Goal: Task Accomplishment & Management: Manage account settings

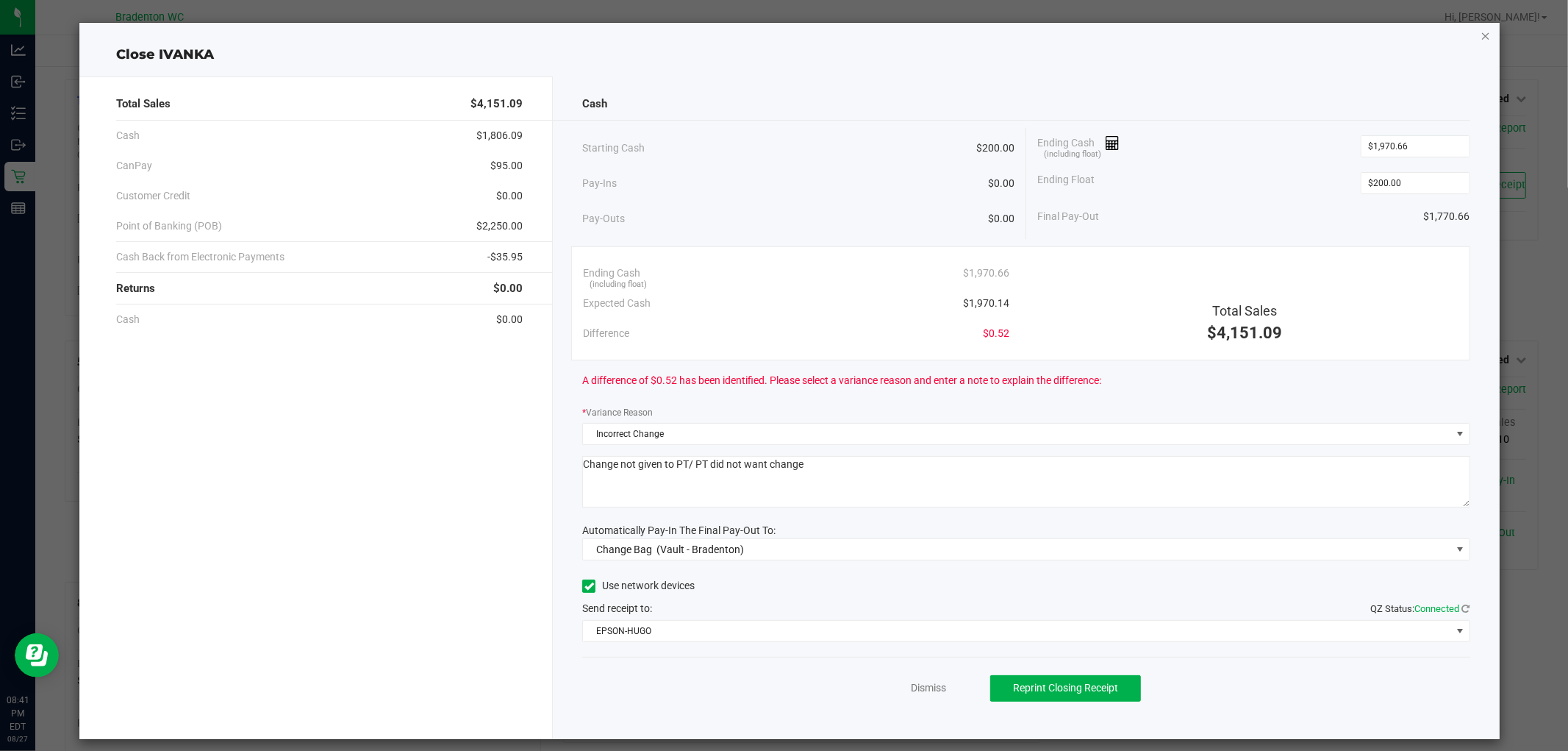
click at [1481, 27] on icon "button" at bounding box center [1486, 35] width 10 height 18
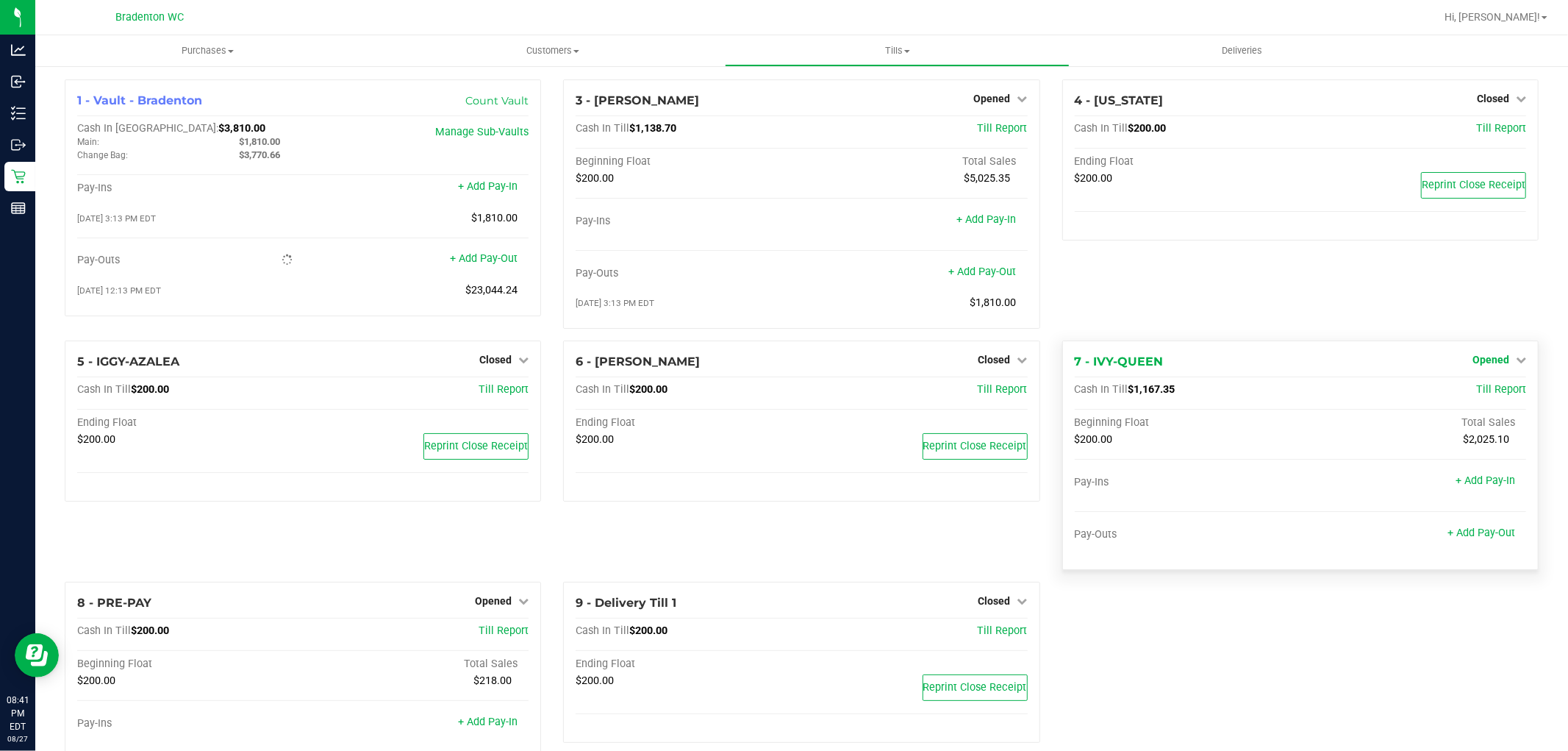
click at [1472, 364] on span "Opened" at bounding box center [1490, 359] width 36 height 12
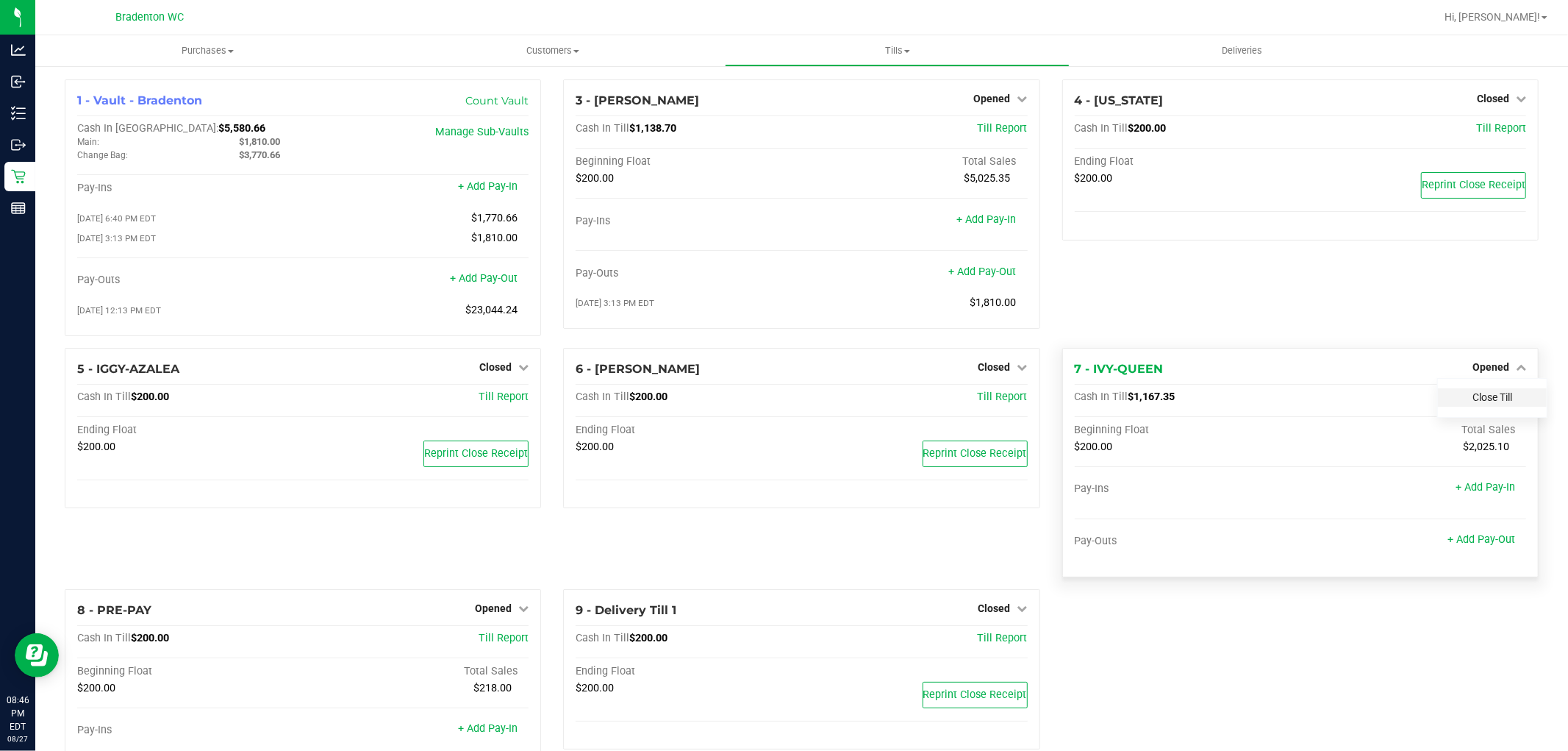
click at [1472, 401] on link "Close Till" at bounding box center [1492, 398] width 40 height 12
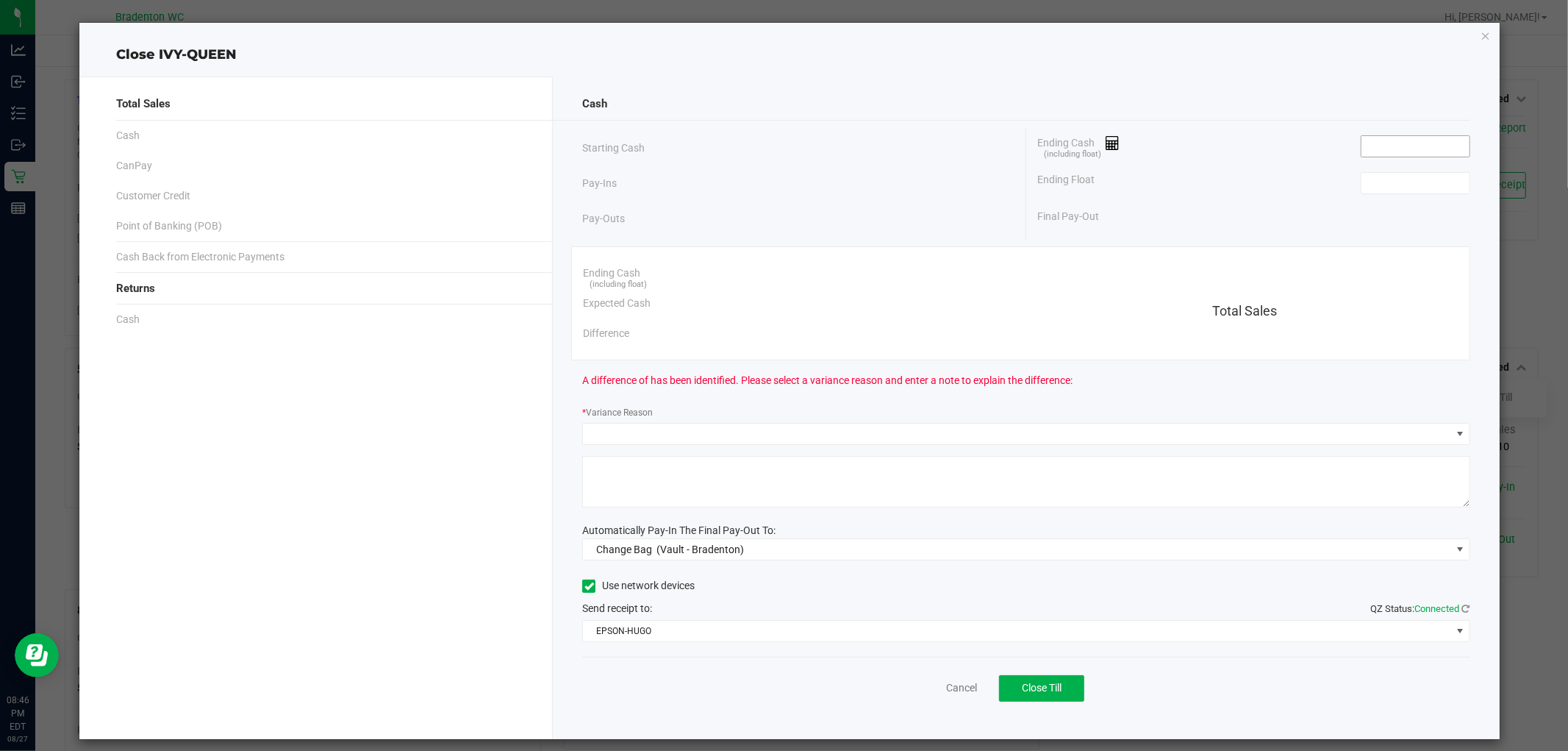
click at [1397, 151] on input at bounding box center [1416, 147] width 108 height 20
type input "$1,570.51"
click at [1318, 253] on div "Ending Cash (including float) $1,570.51 Expected Cash $1,569.60 Difference $0.9…" at bounding box center [1020, 303] width 898 height 114
click at [1442, 187] on input at bounding box center [1416, 183] width 108 height 20
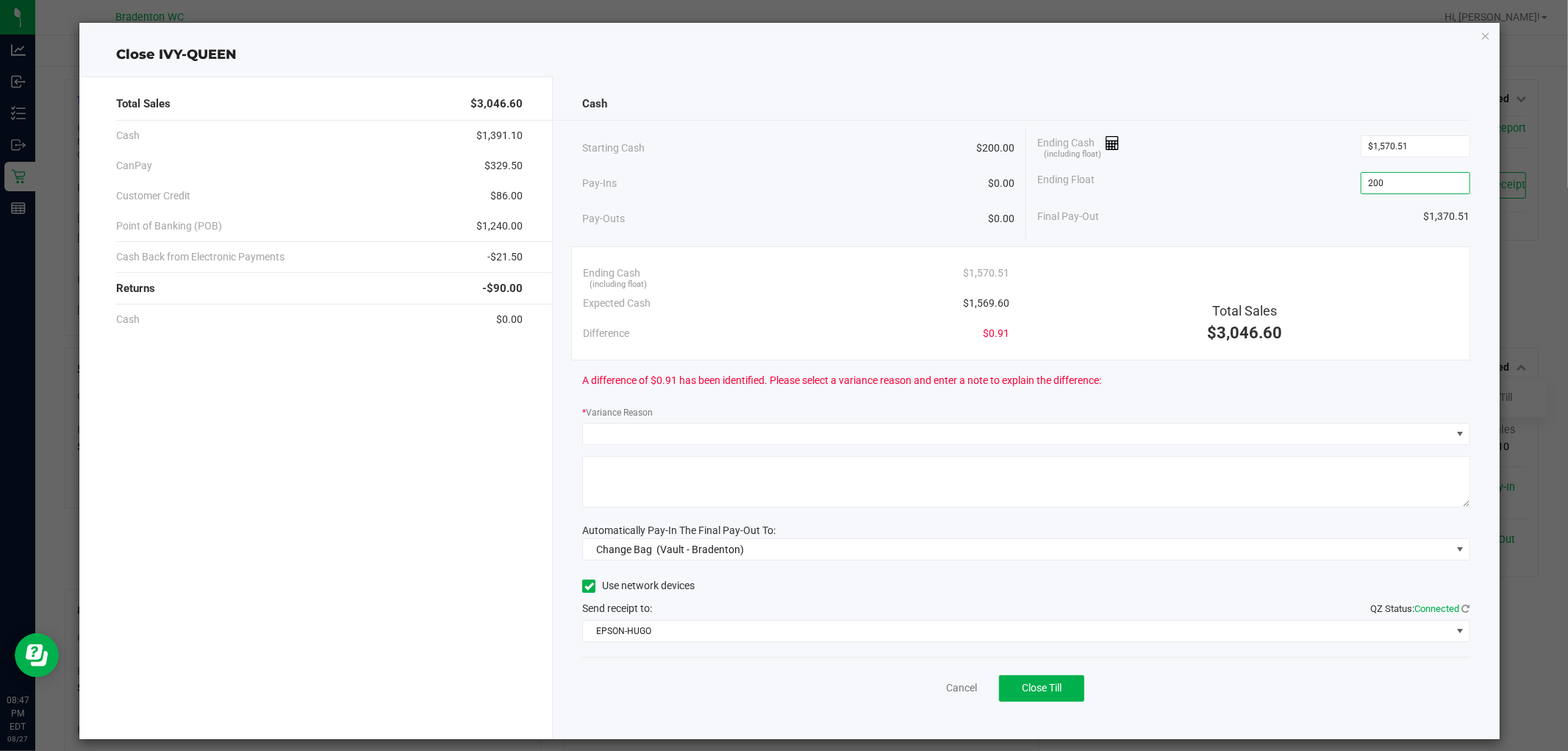
type input "$200.00"
click at [1403, 270] on div "Total Sales $3,046.60" at bounding box center [1244, 302] width 448 height 86
click at [1171, 429] on span at bounding box center [1017, 434] width 867 height 20
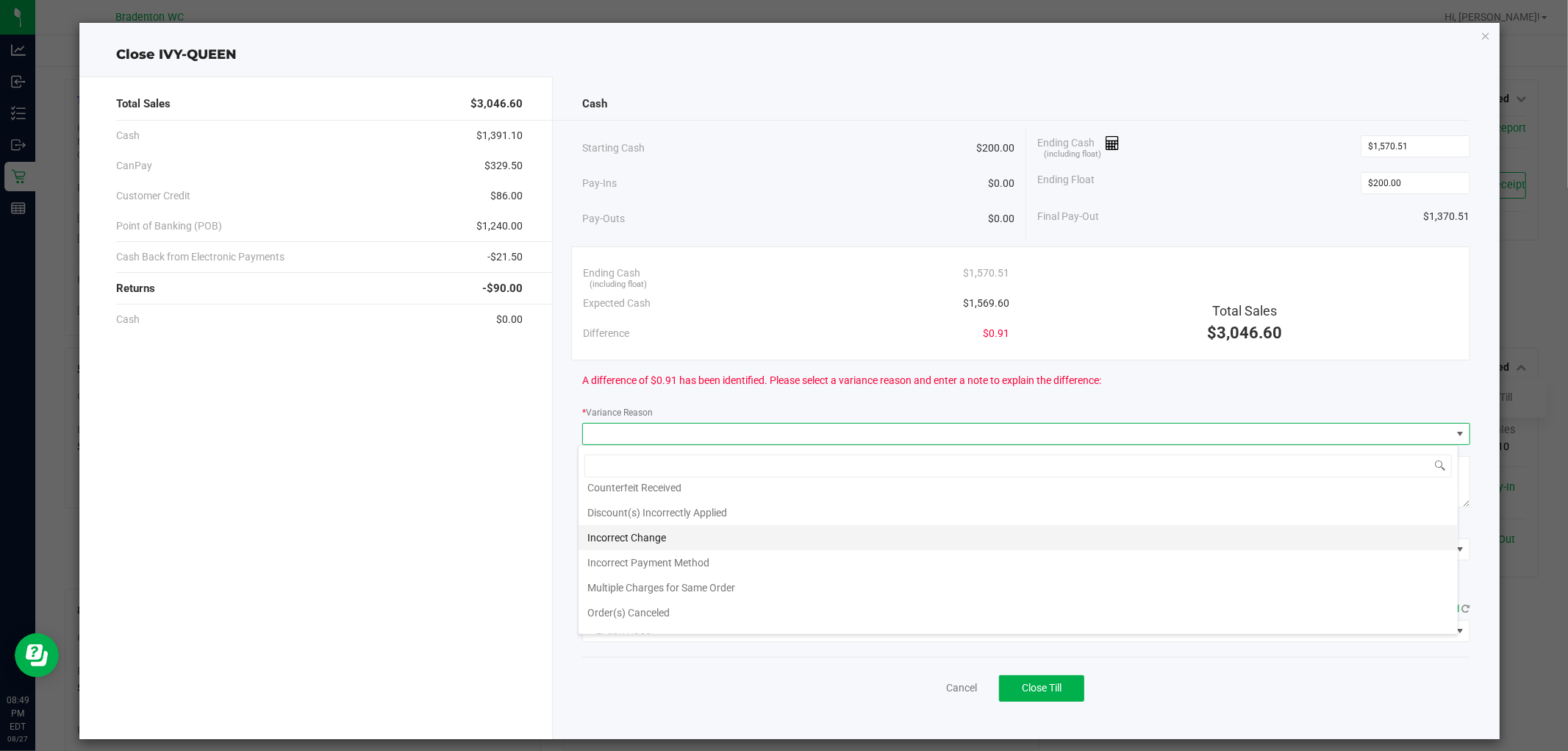
scroll to position [53, 0]
click at [750, 526] on li "Incorrect Change" at bounding box center [1018, 520] width 879 height 25
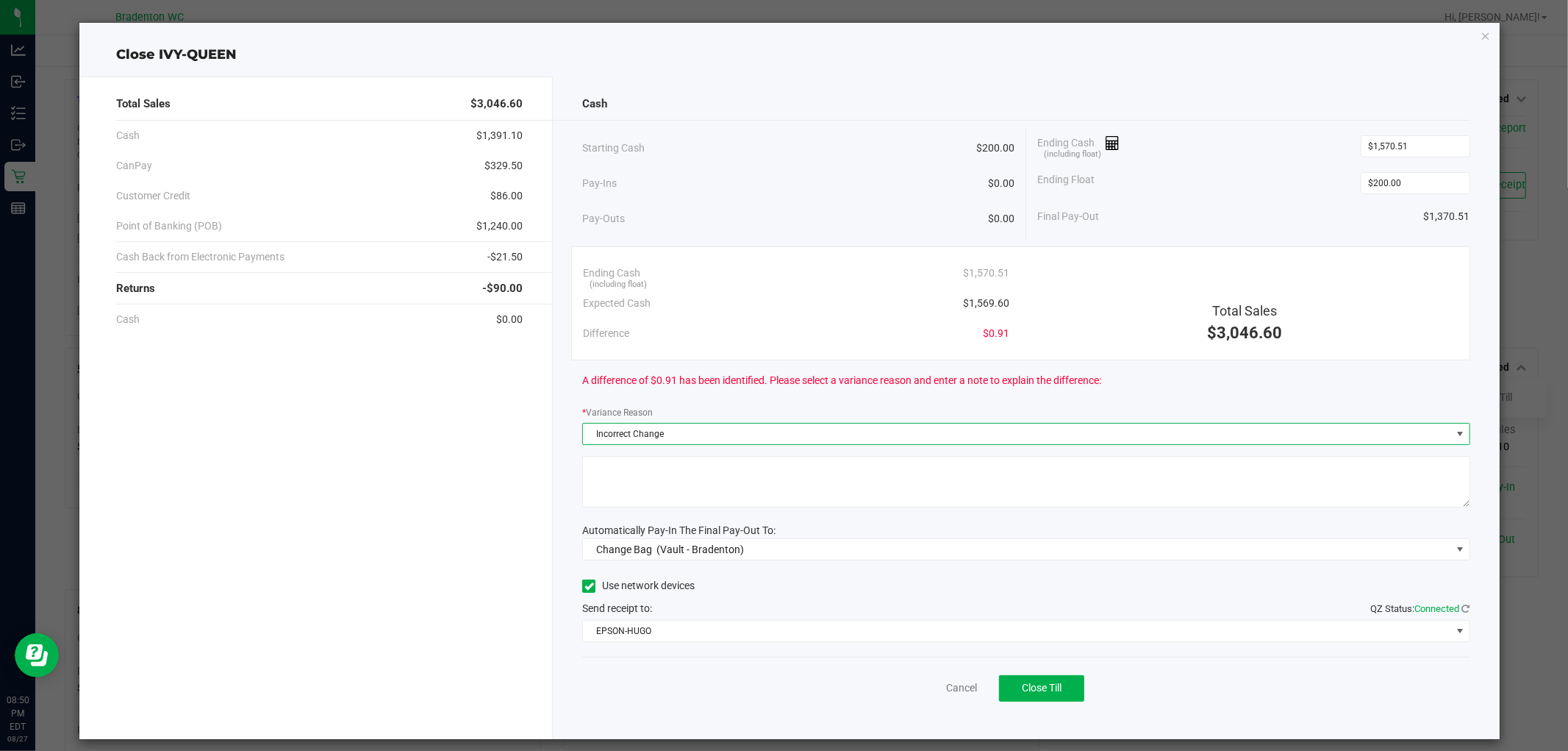
drag, startPoint x: 750, startPoint y: 482, endPoint x: 765, endPoint y: 482, distance: 15.0
click at [751, 482] on textarea at bounding box center [1025, 481] width 887 height 52
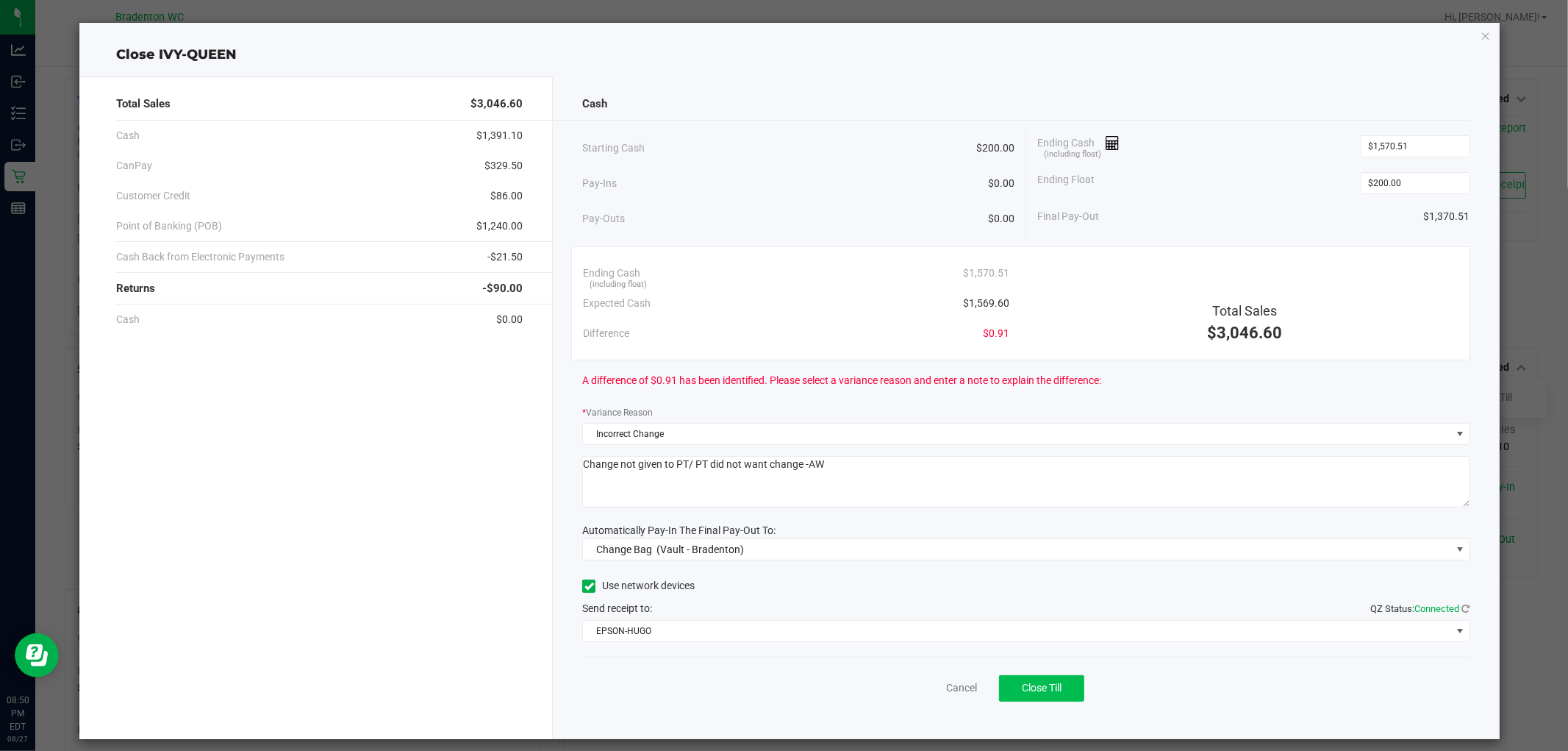
type textarea "Change not given to PT/ PT did not want change -AW"
click at [1040, 687] on span "Close Till" at bounding box center [1041, 687] width 40 height 12
click at [1481, 38] on icon "button" at bounding box center [1486, 35] width 10 height 18
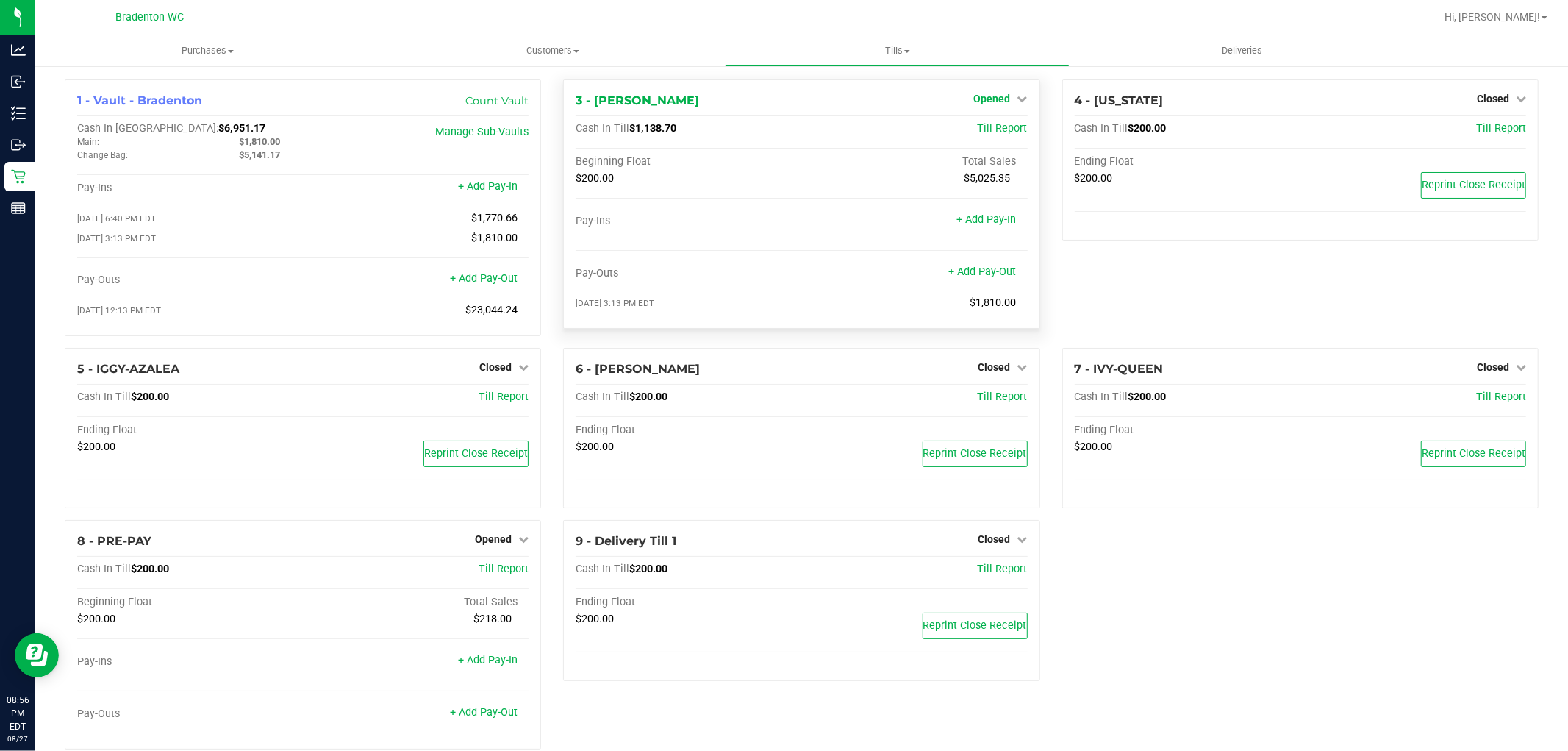
click at [1000, 97] on span "Opened" at bounding box center [992, 98] width 36 height 12
click at [996, 125] on link "Close Till" at bounding box center [994, 130] width 40 height 12
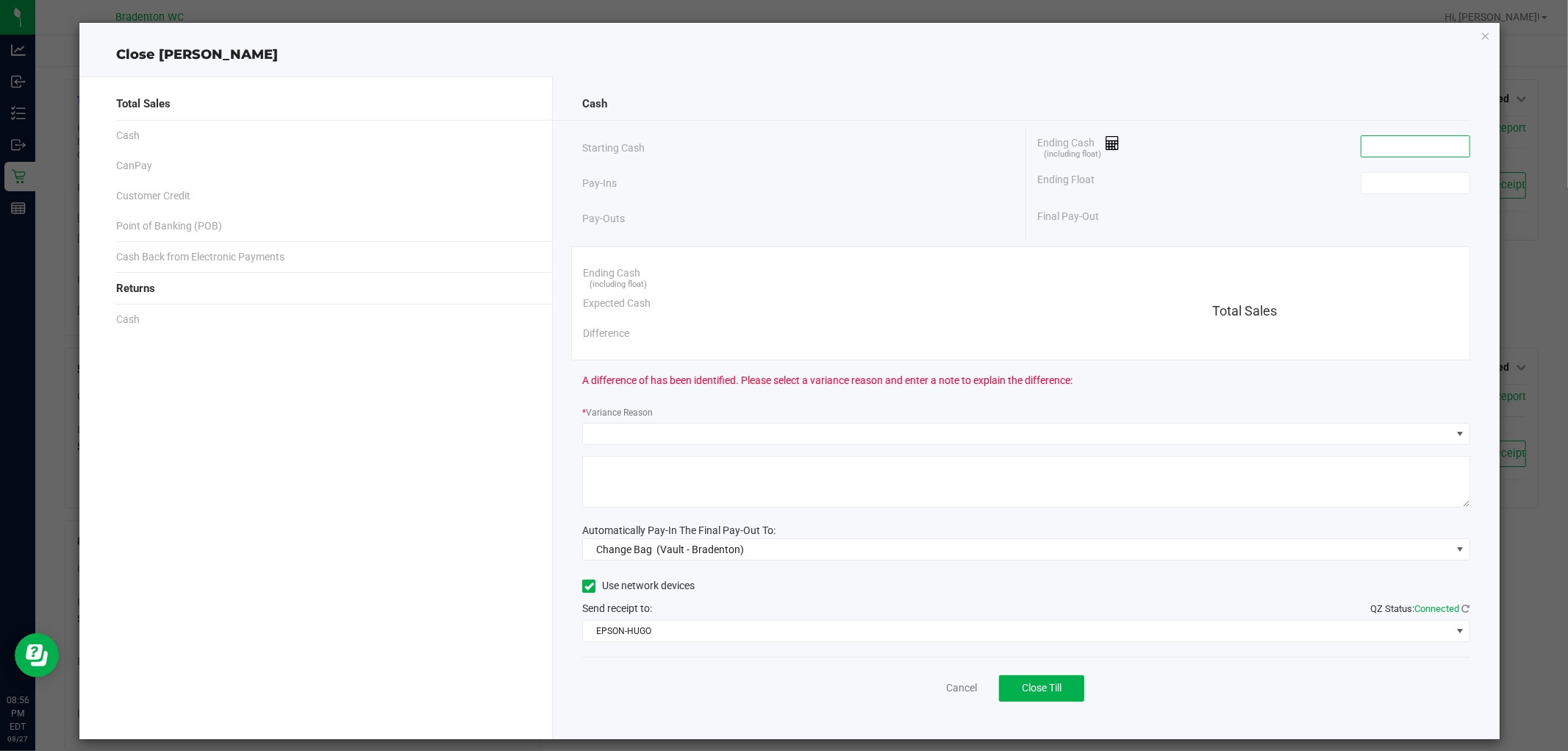
click at [1368, 138] on input at bounding box center [1416, 147] width 108 height 20
type input "$1,271.19"
click at [1375, 189] on input at bounding box center [1416, 183] width 108 height 20
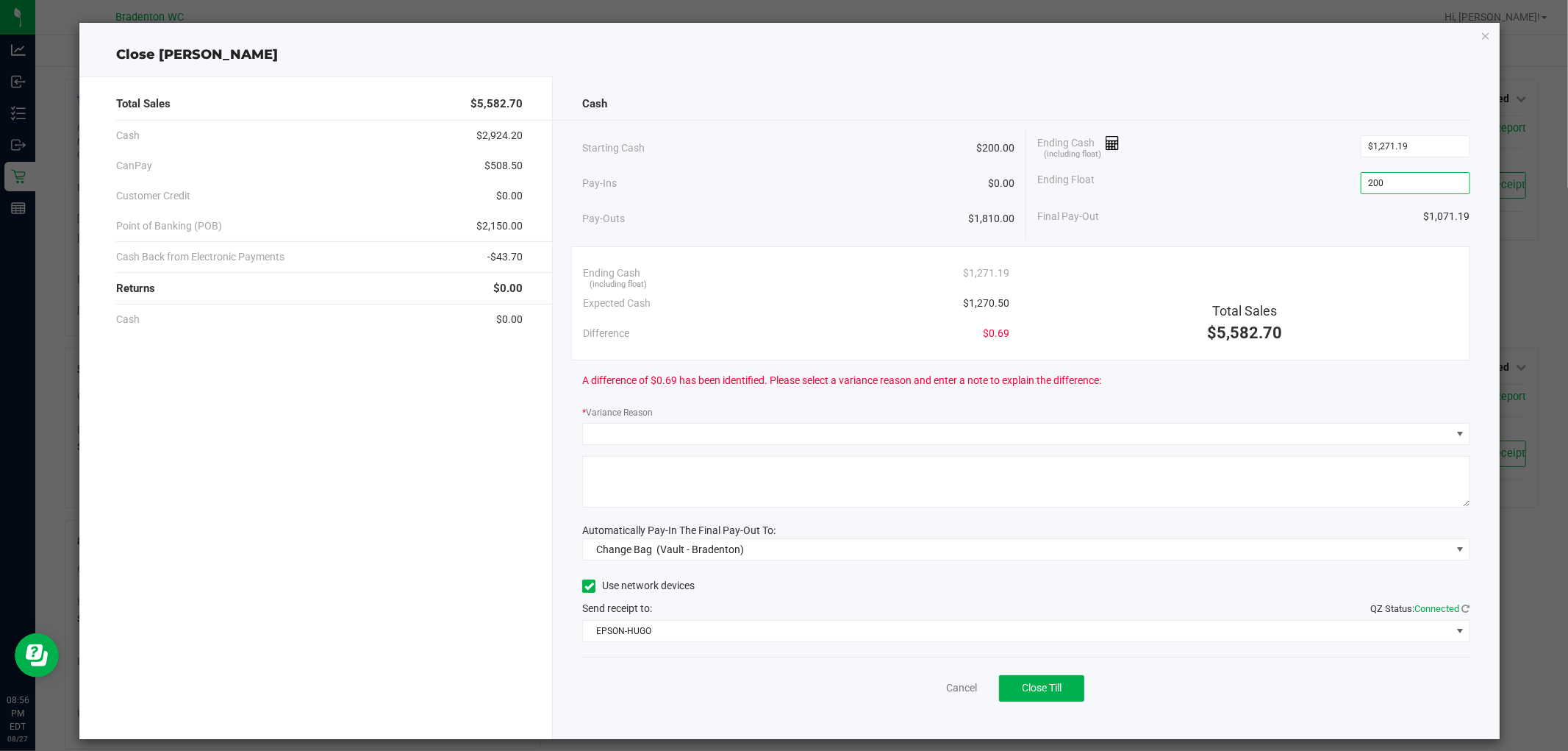
type input "$200.00"
click at [1327, 304] on div "Total Sales" at bounding box center [1244, 310] width 426 height 19
click at [1166, 431] on span at bounding box center [1017, 434] width 867 height 20
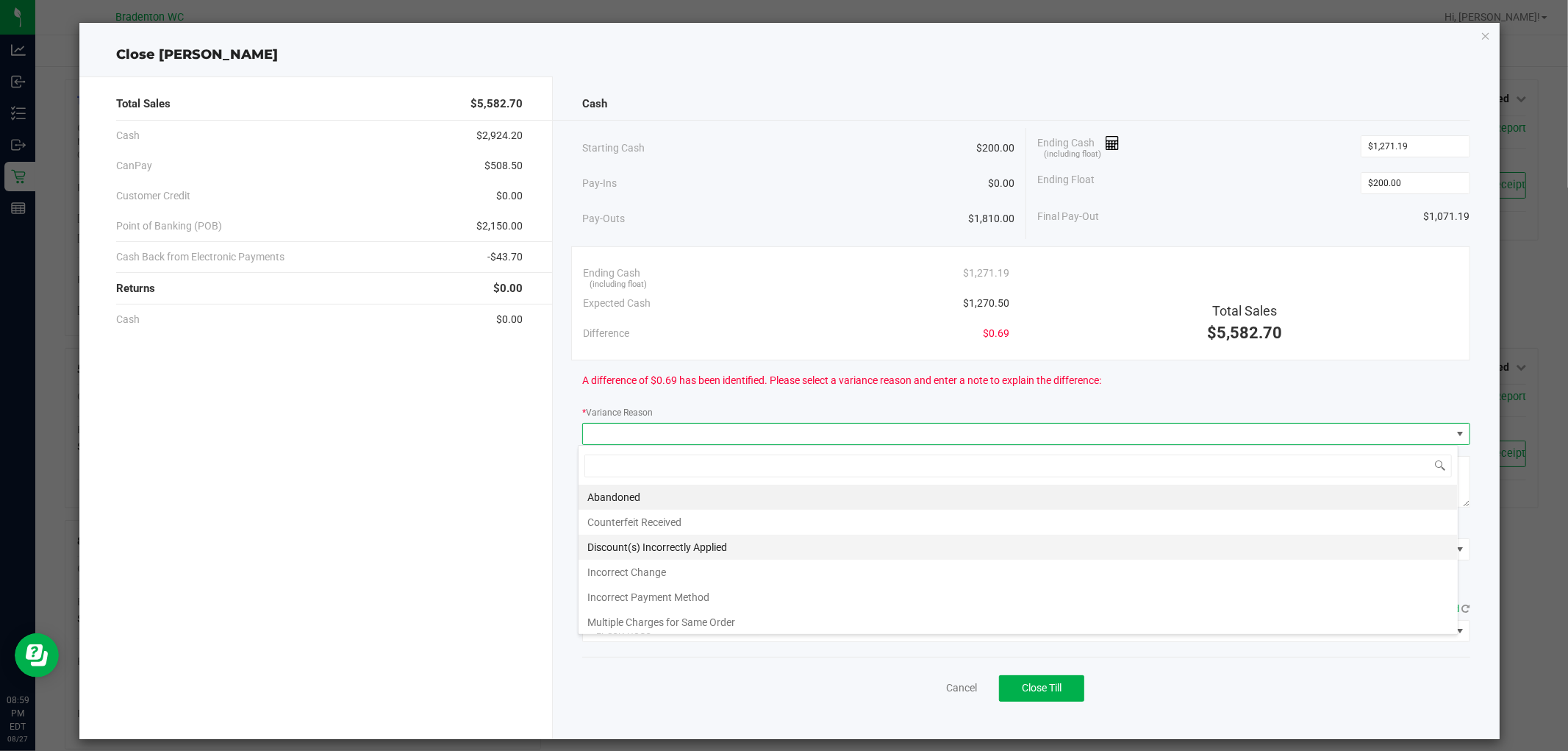
scroll to position [22, 880]
click at [812, 567] on li "Incorrect Change" at bounding box center [1018, 572] width 879 height 25
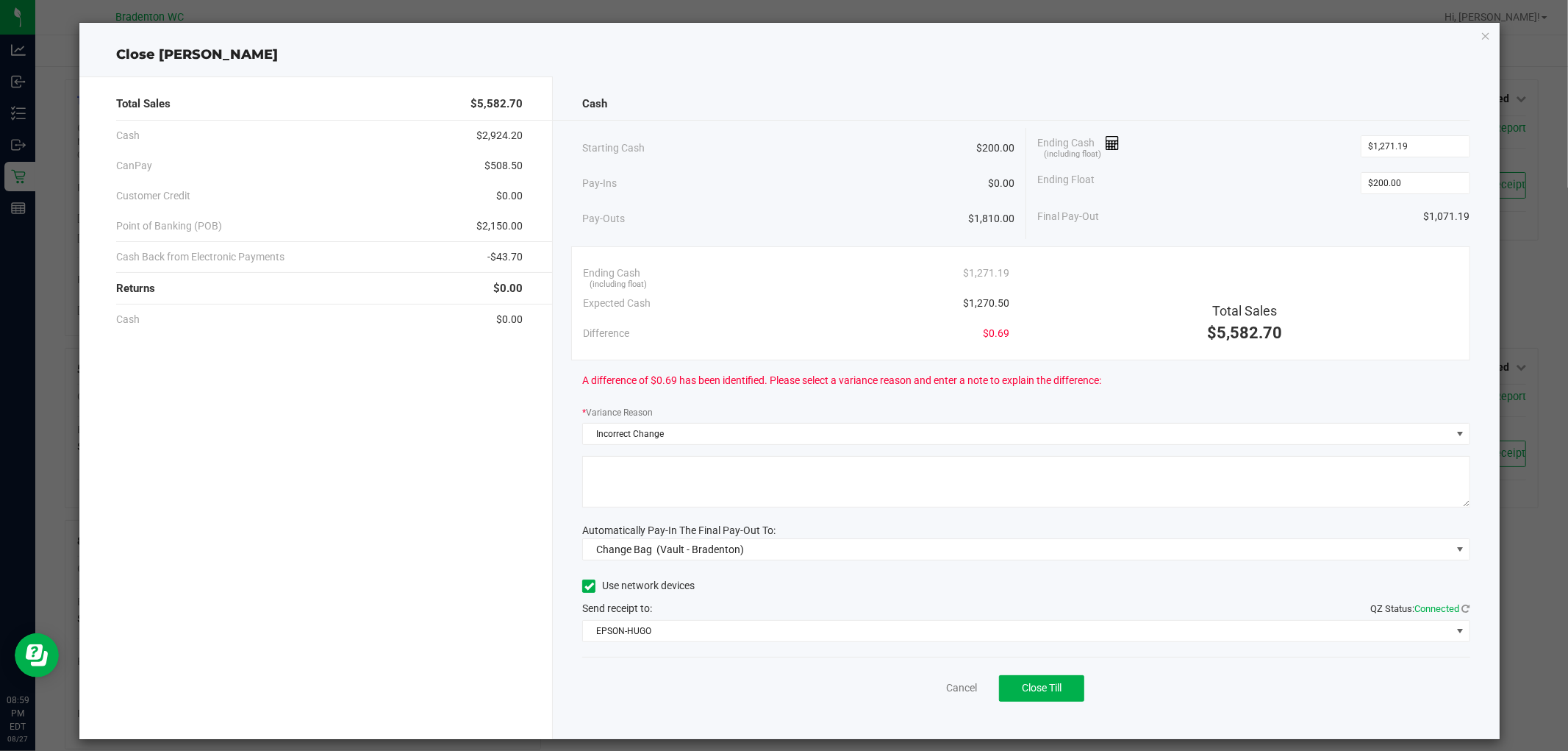
click at [713, 486] on textarea at bounding box center [1025, 481] width 887 height 52
type textarea "Change not given to PT/PT didn't want change - AW"
click at [1035, 687] on span "Close Till" at bounding box center [1041, 687] width 40 height 12
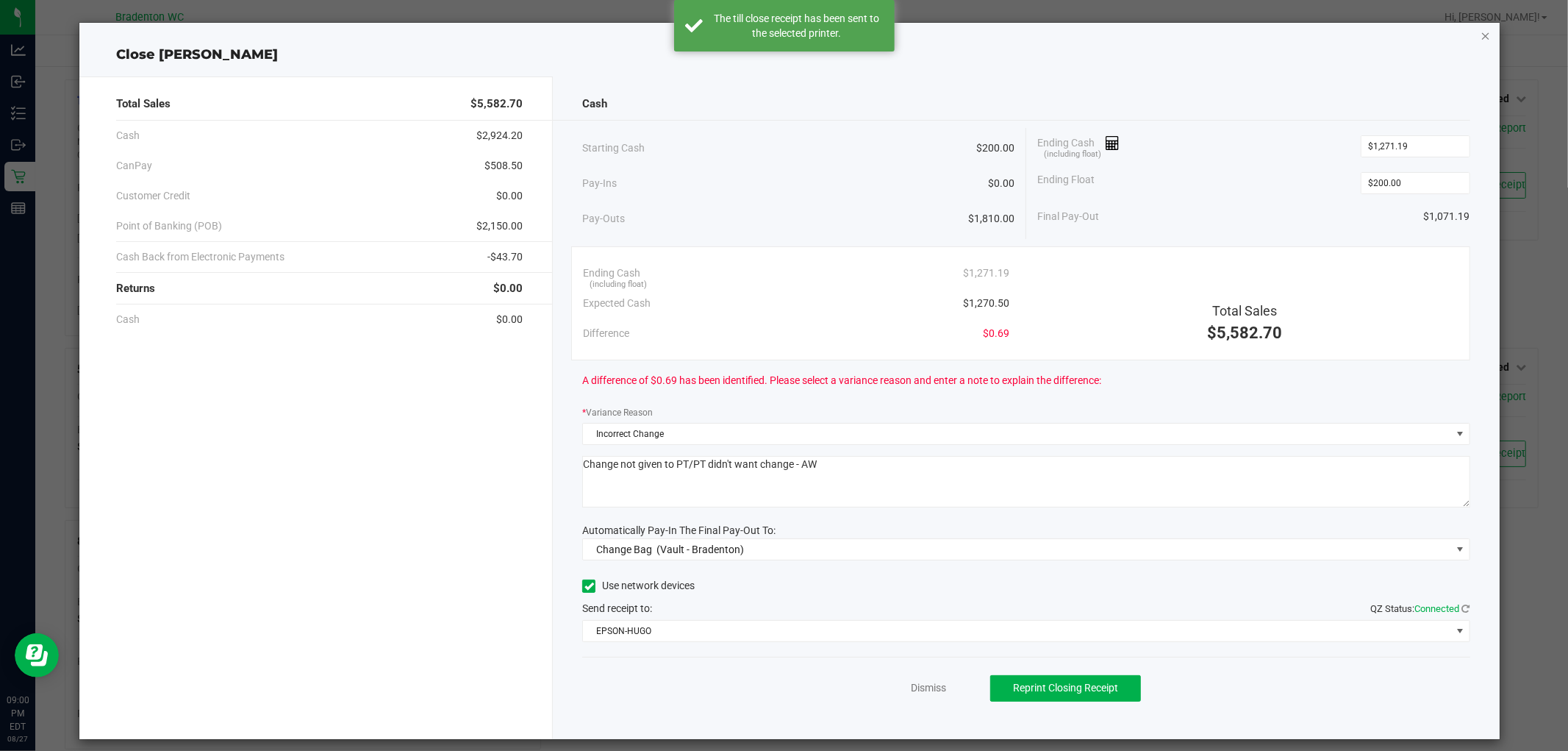
click at [1481, 41] on icon "button" at bounding box center [1486, 35] width 10 height 18
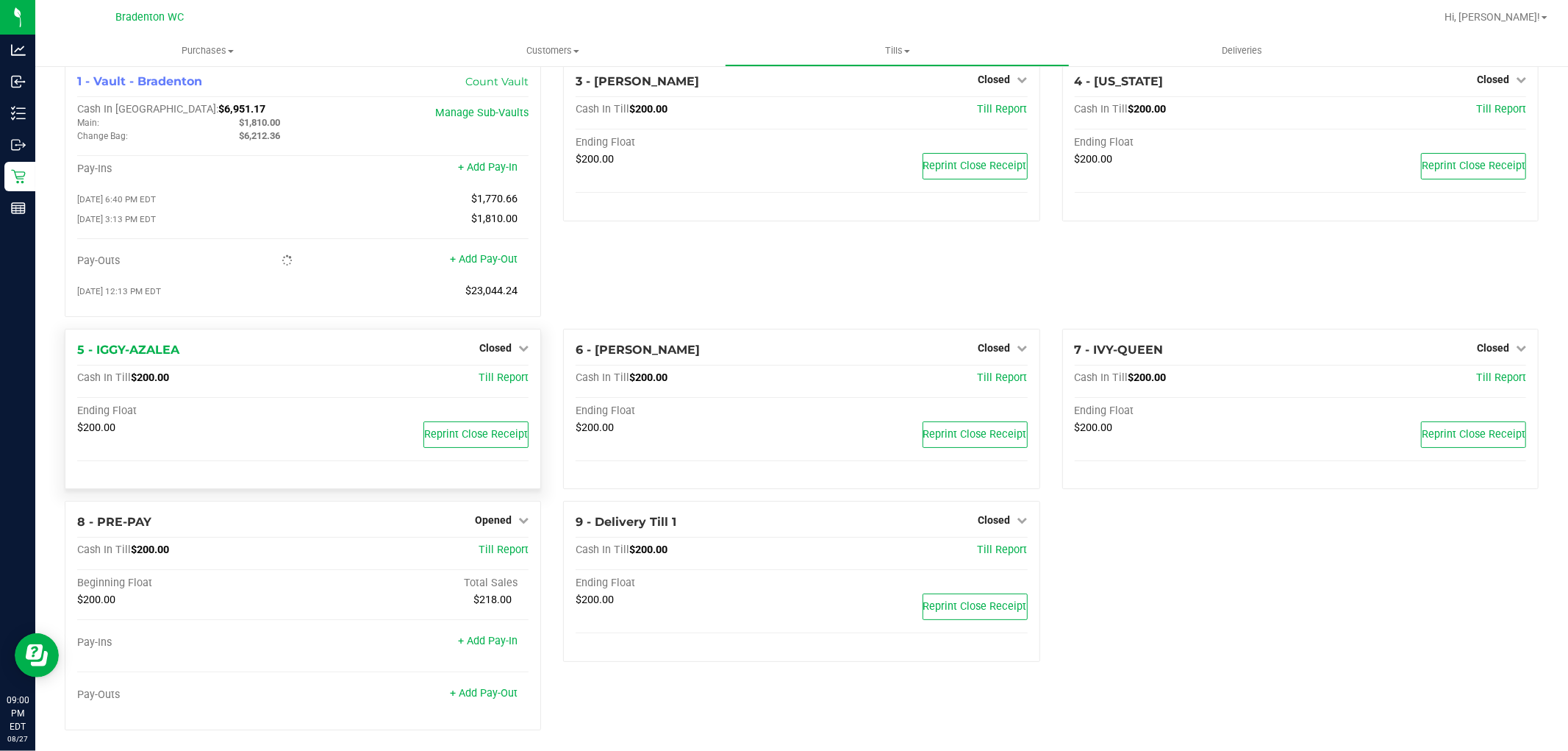
scroll to position [30, 0]
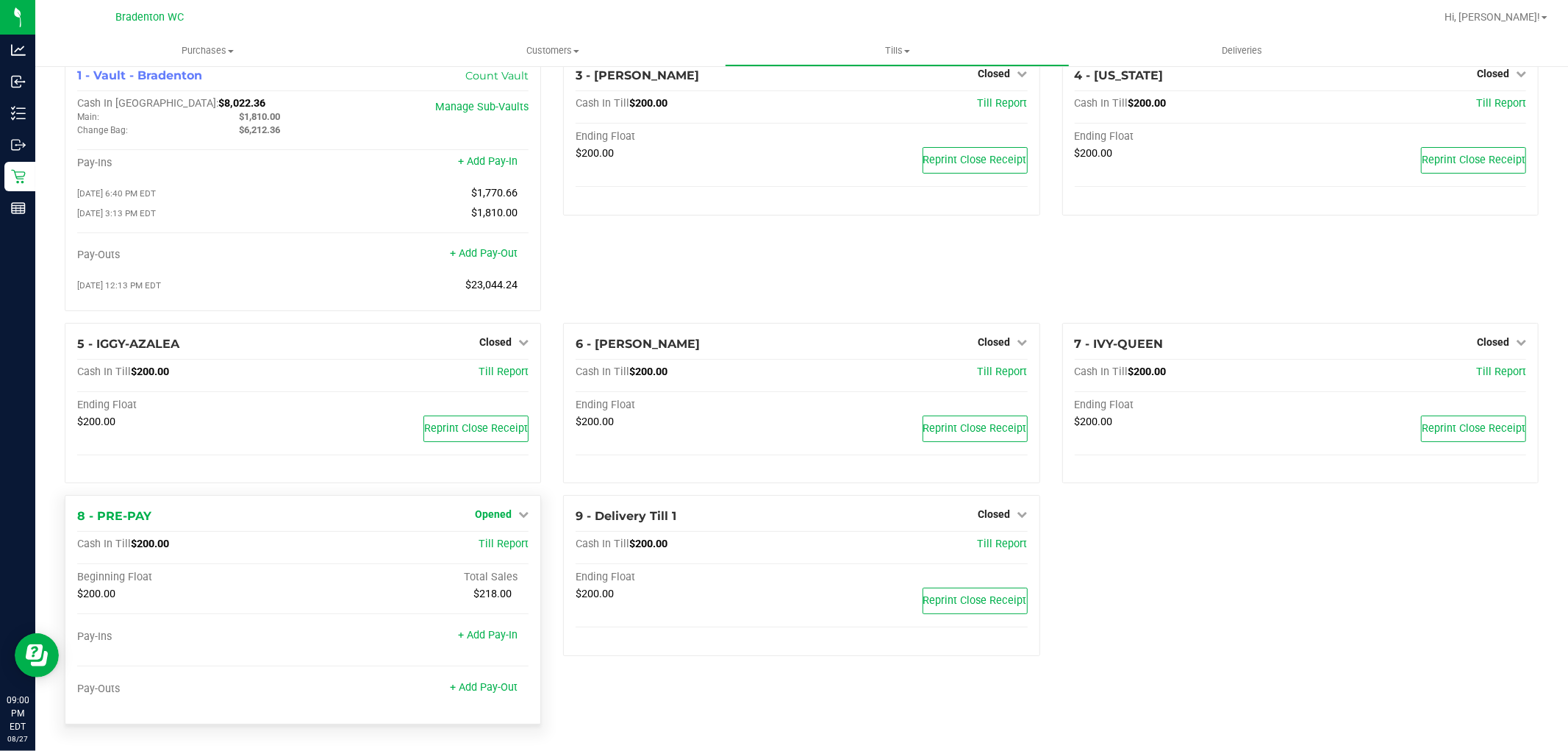
click at [502, 509] on span "Opened" at bounding box center [493, 515] width 36 height 12
click at [497, 545] on link "Close Till" at bounding box center [495, 545] width 40 height 12
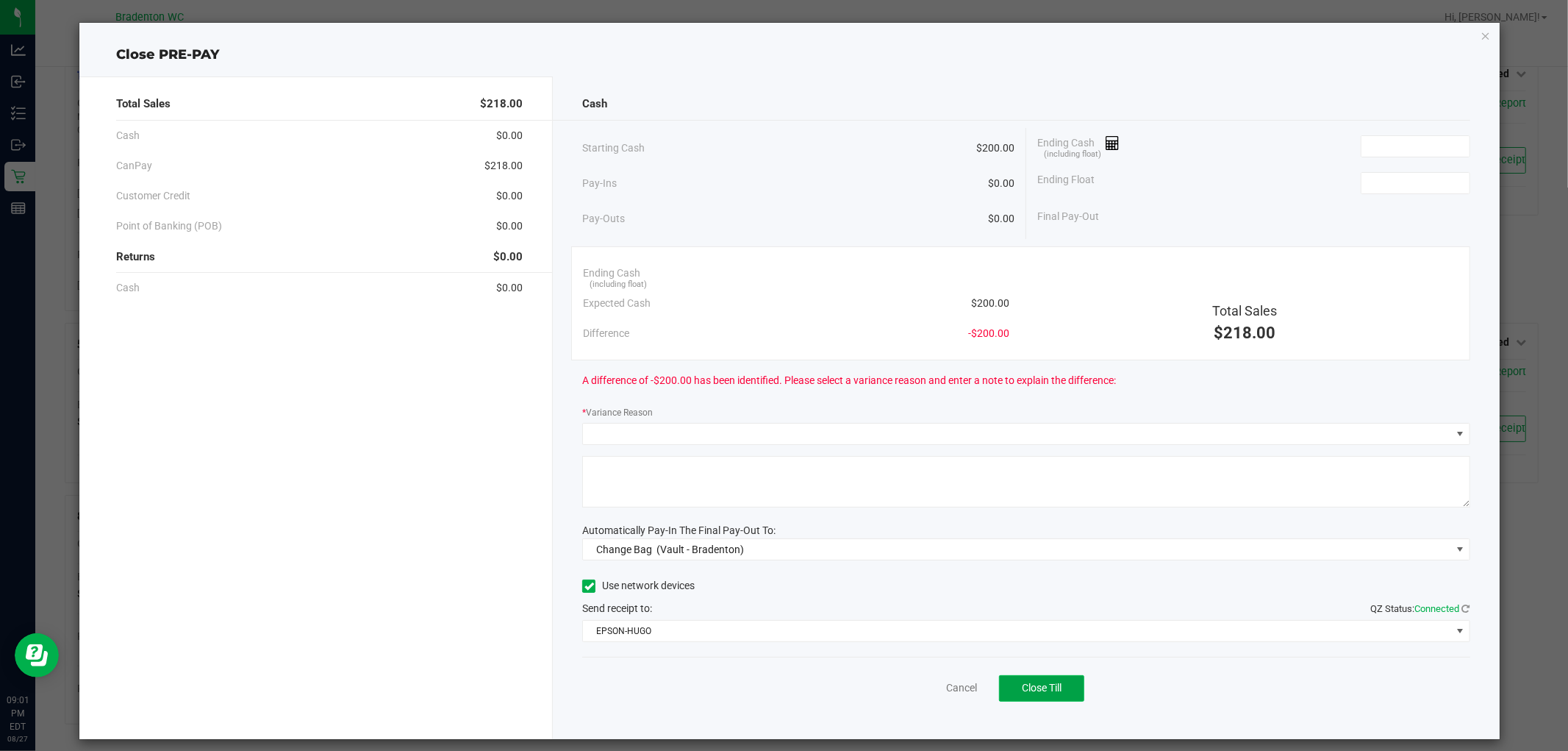
click at [1055, 688] on button "Close Till" at bounding box center [1041, 688] width 86 height 26
drag, startPoint x: 797, startPoint y: 14, endPoint x: 1255, endPoint y: 106, distance: 467.1
click at [800, 14] on div "Please enter an amount for the ending cash." at bounding box center [797, 25] width 173 height 30
click at [1481, 33] on icon "button" at bounding box center [1486, 35] width 10 height 18
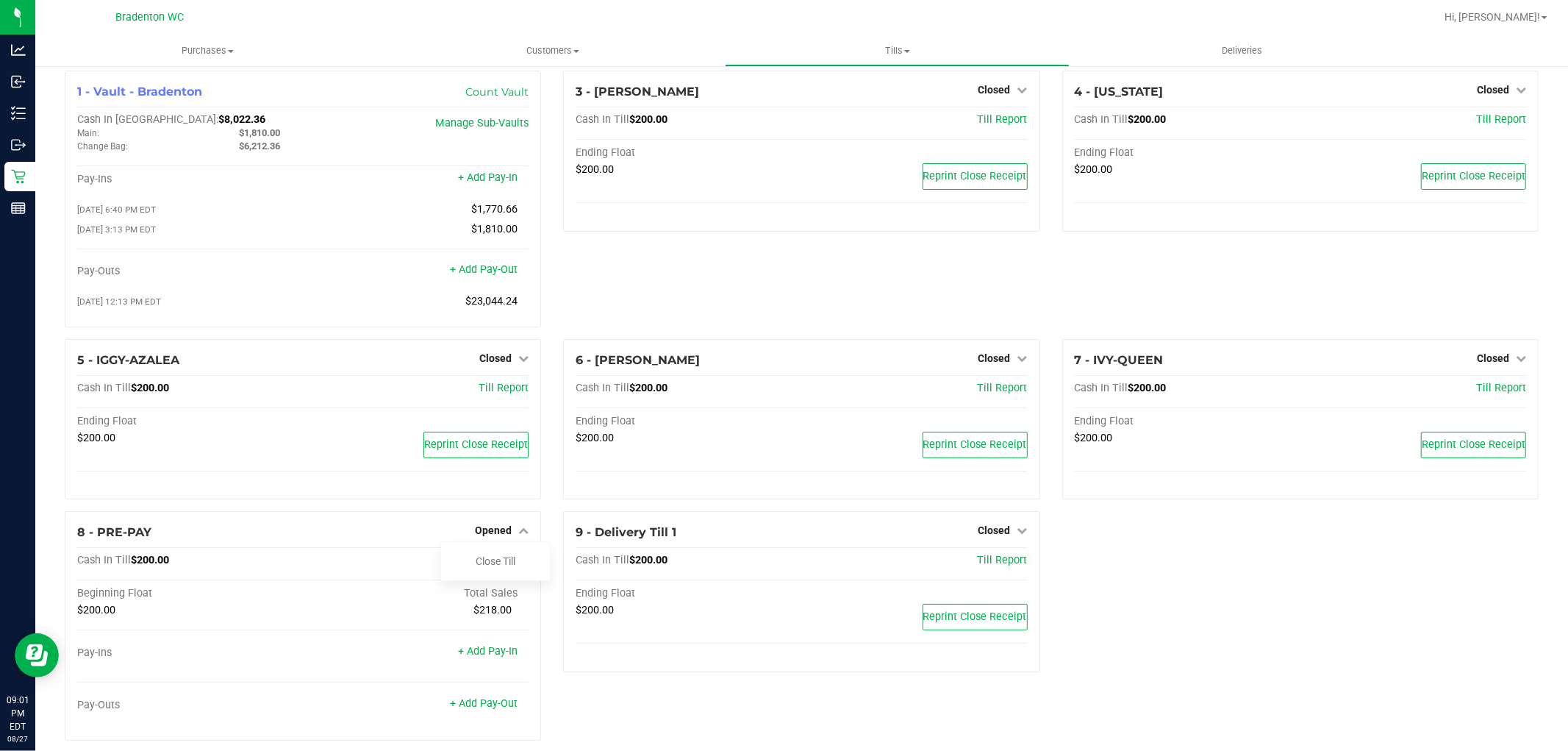
scroll to position [0, 0]
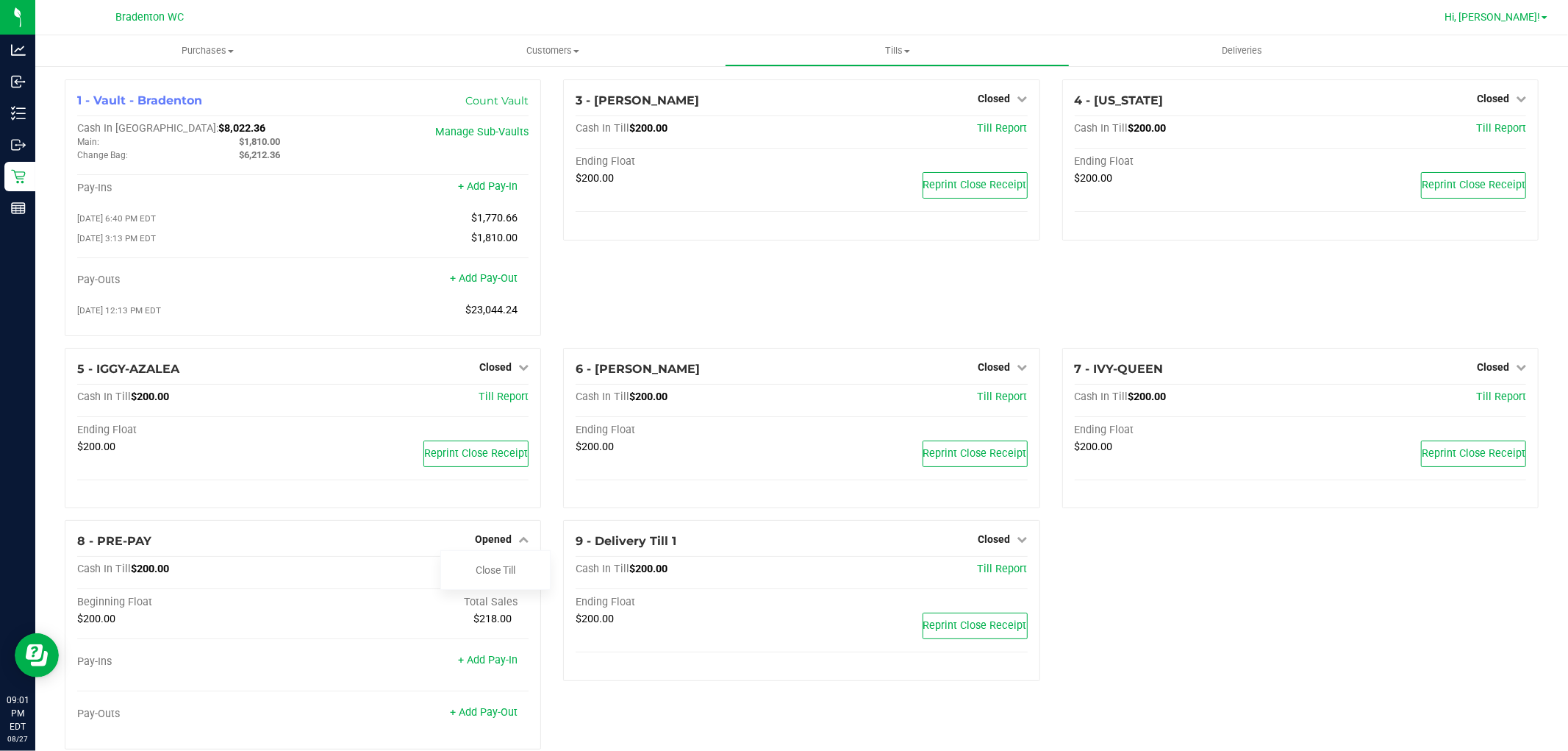
click at [1521, 16] on span "Hi, [PERSON_NAME]!" at bounding box center [1492, 17] width 96 height 12
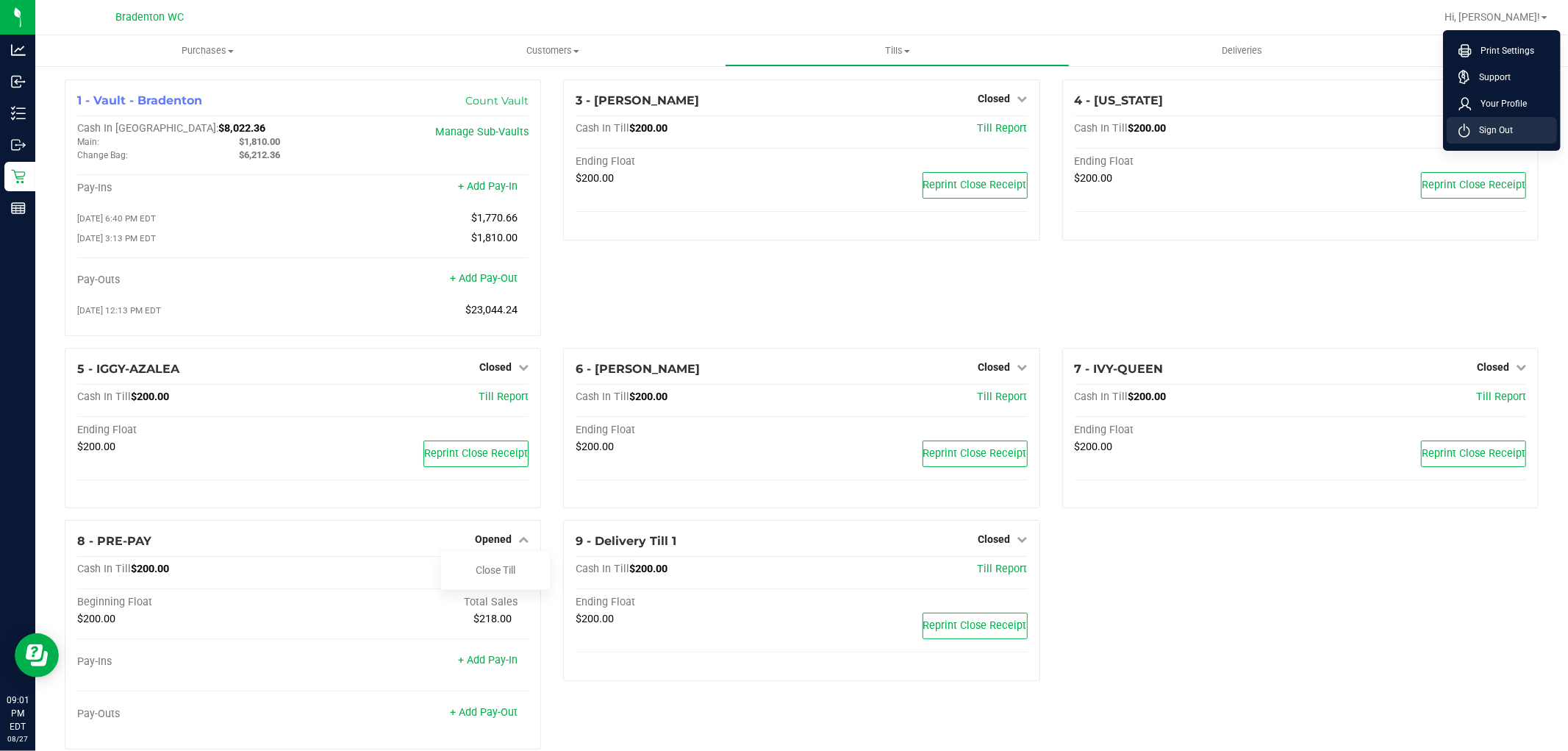
click at [1493, 125] on span "Sign Out" at bounding box center [1491, 130] width 42 height 14
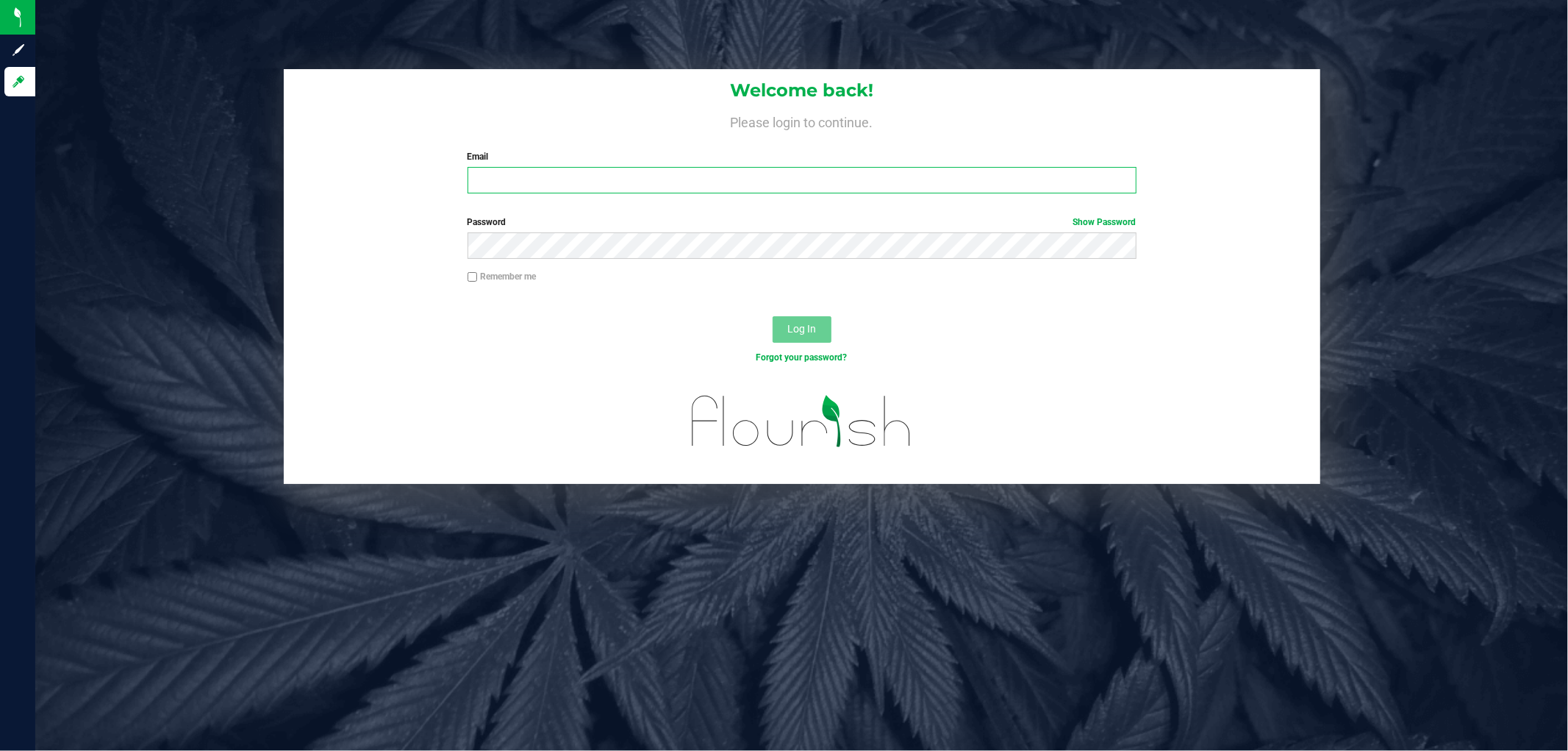
click at [776, 176] on input "Email" at bounding box center [802, 180] width 669 height 26
type input "[EMAIL_ADDRESS][DOMAIN_NAME]"
click at [773, 316] on button "Log In" at bounding box center [801, 329] width 58 height 26
